Goal: Information Seeking & Learning: Learn about a topic

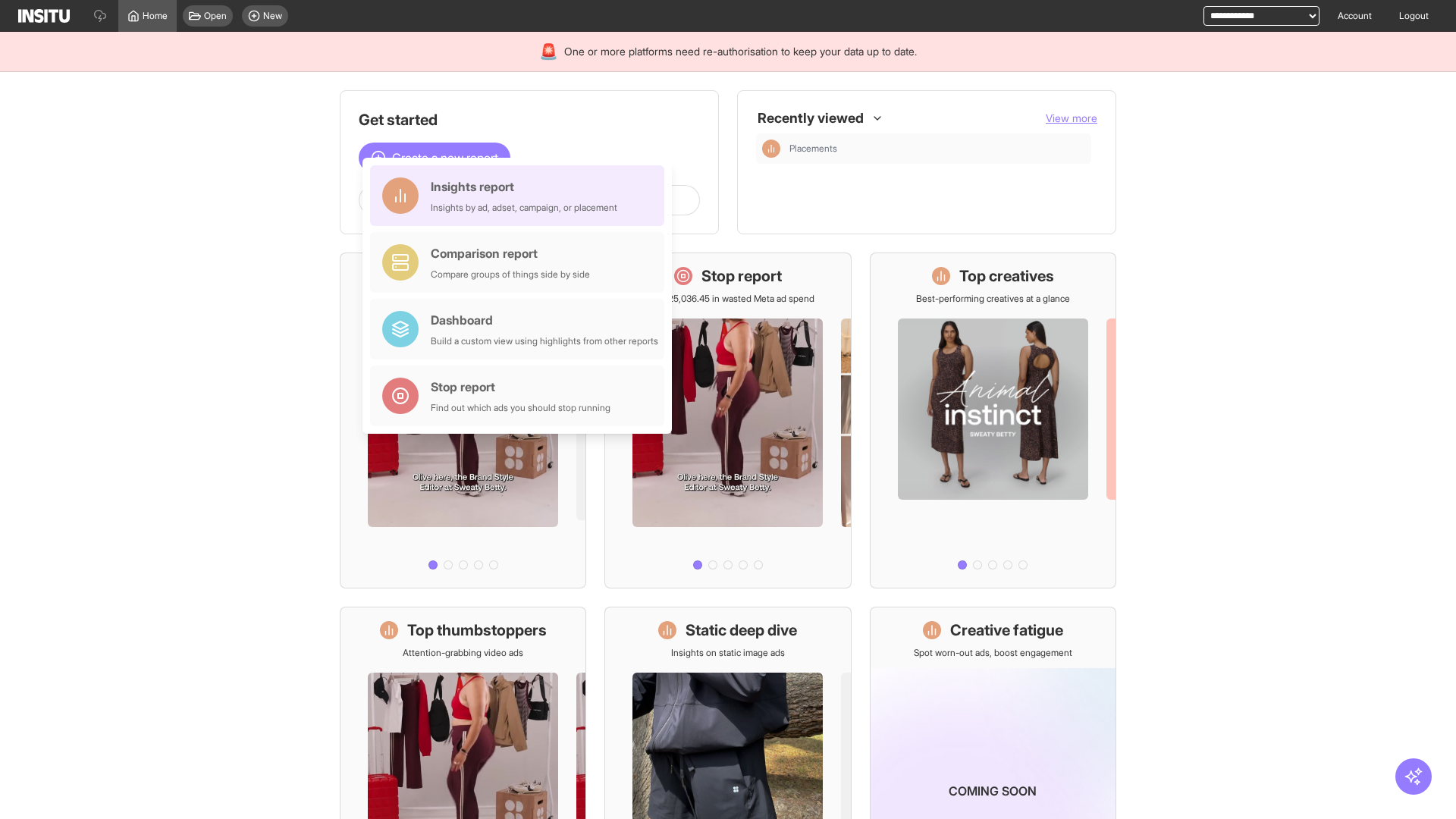
click at [521, 195] on div "Insights report Insights by ad, adset, campaign, or placement" at bounding box center [524, 195] width 186 height 36
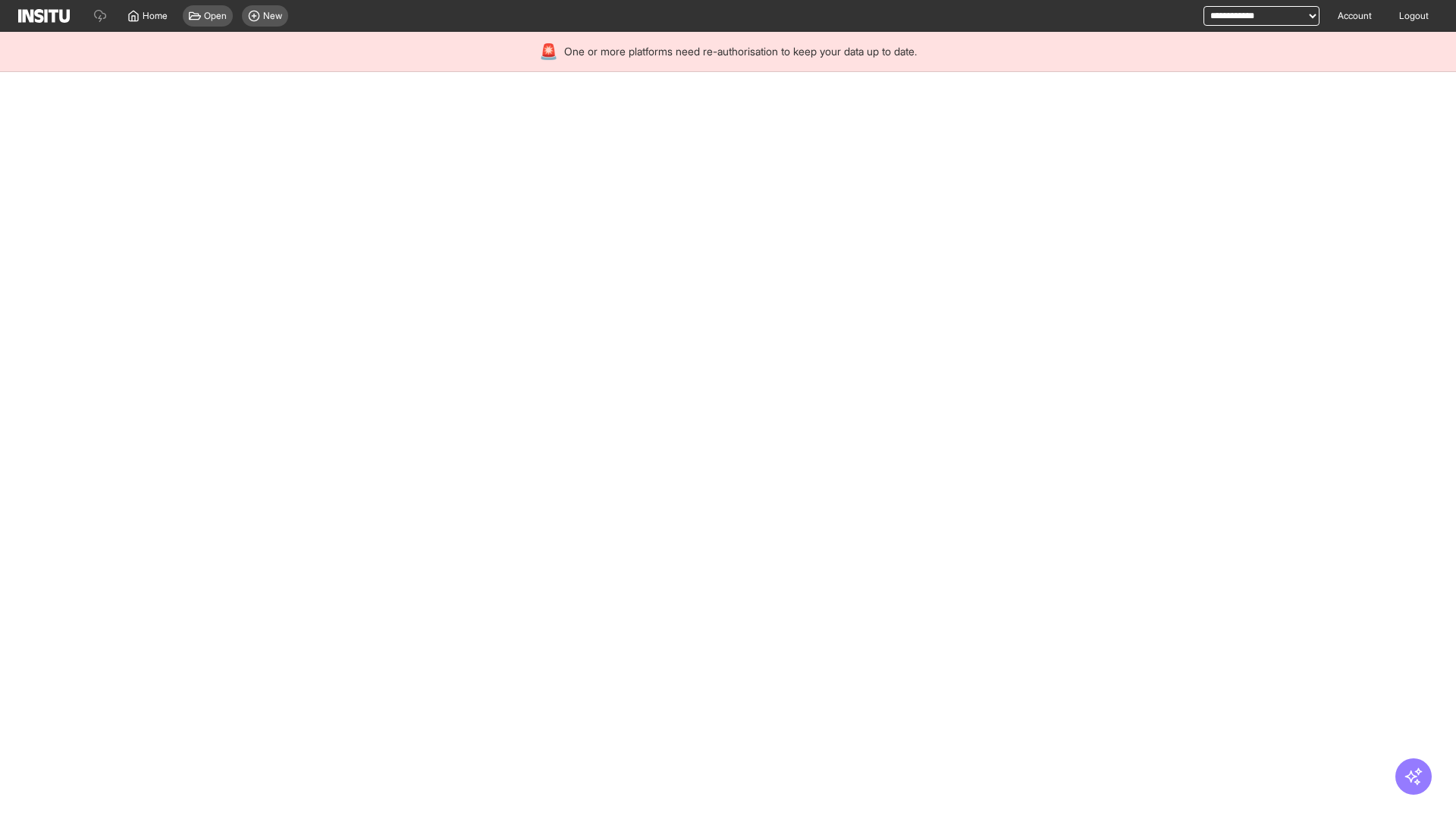
select select "**"
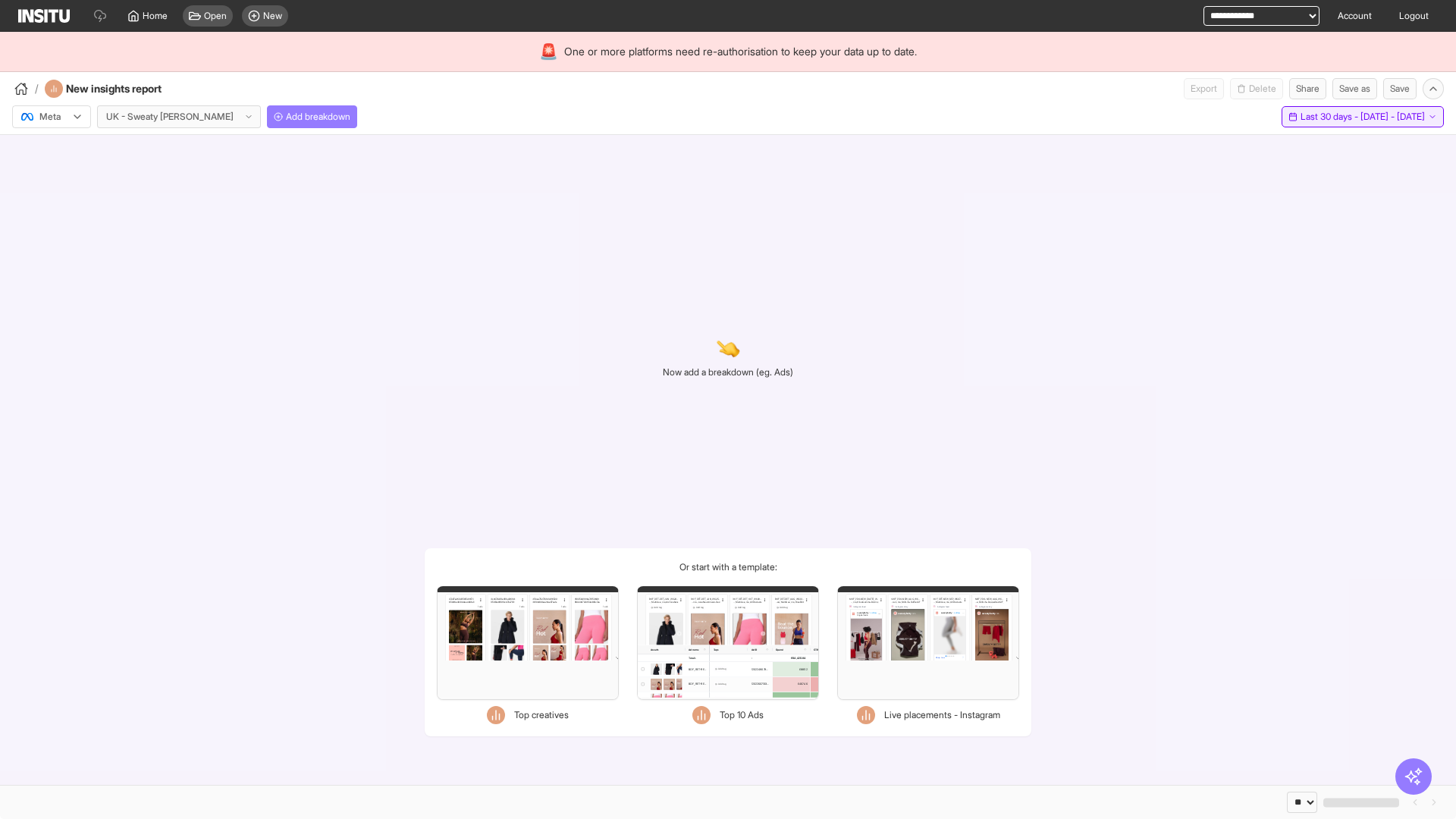
click at [1327, 117] on span "Last 30 days - [DATE] - [DATE]" at bounding box center [1363, 117] width 124 height 12
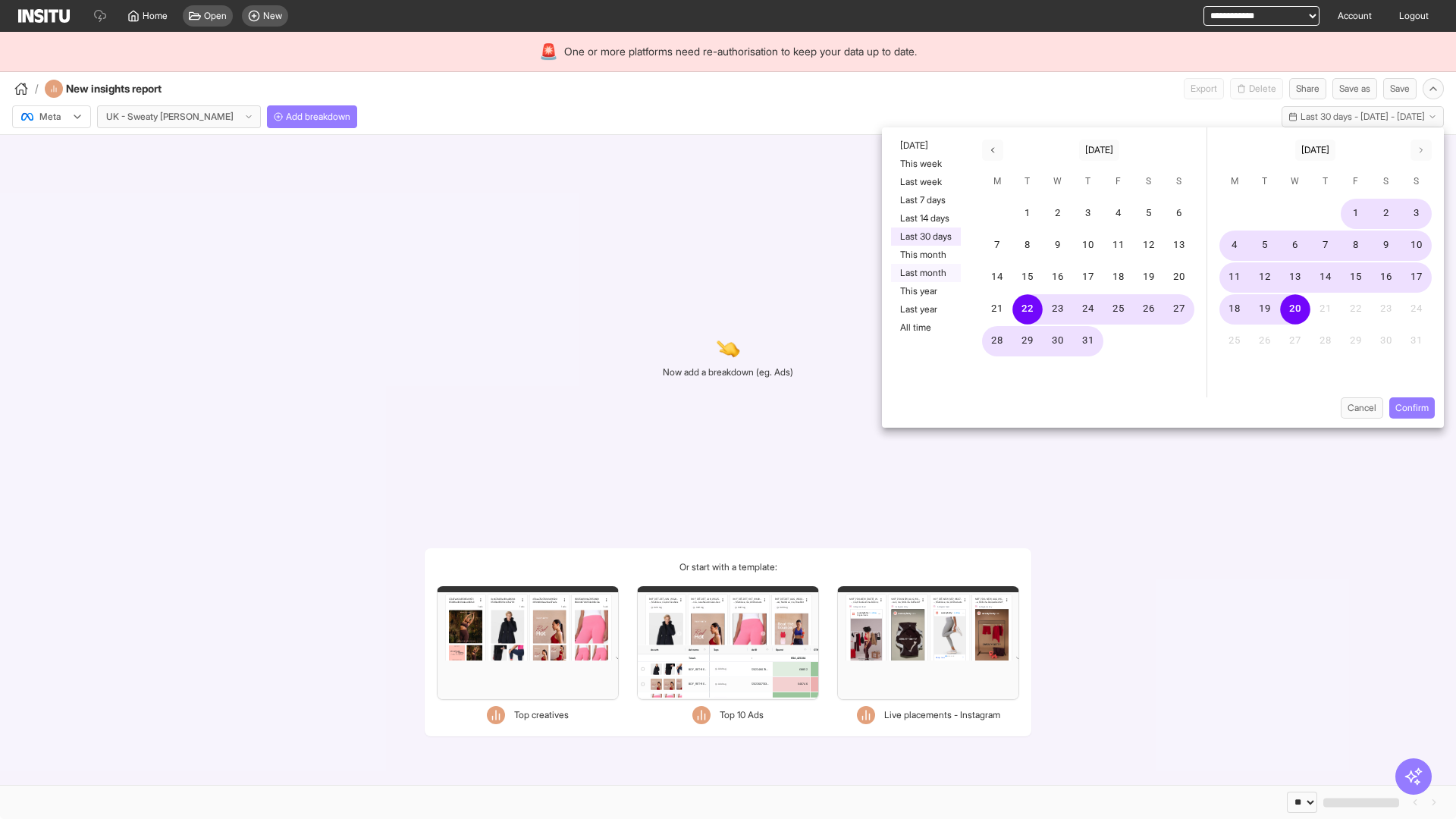
click at [924, 273] on button "Last month" at bounding box center [925, 273] width 70 height 18
